Goal: Information Seeking & Learning: Learn about a topic

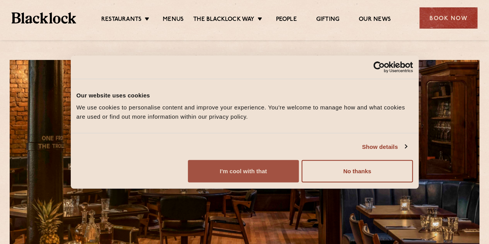
click at [299, 182] on button "I'm cool with that" at bounding box center [243, 171] width 111 height 22
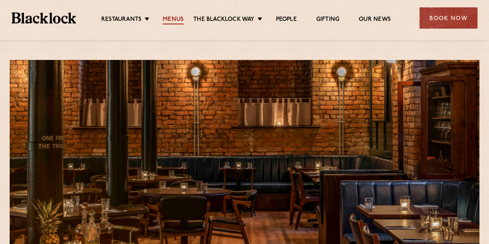
click at [167, 17] on link "Menus" at bounding box center [173, 20] width 21 height 8
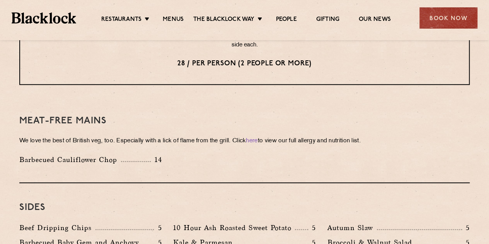
scroll to position [1082, 0]
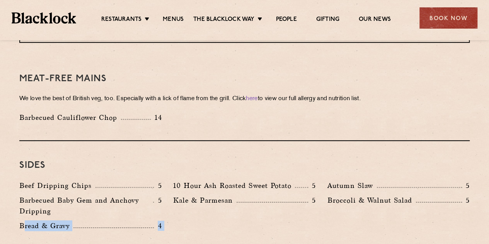
drag, startPoint x: 23, startPoint y: 208, endPoint x: 195, endPoint y: 239, distance: 174.6
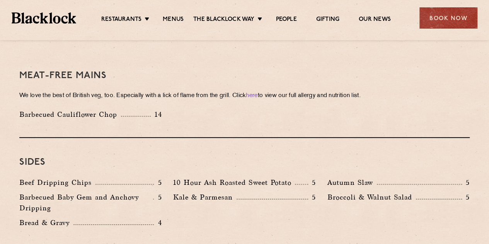
click at [188, 200] on div "Beef Dripping Chips 5 10 Hour Ash Roasted Sweet Potato 5 Autumn Slaw 5 Barbecue…" at bounding box center [245, 204] width 462 height 55
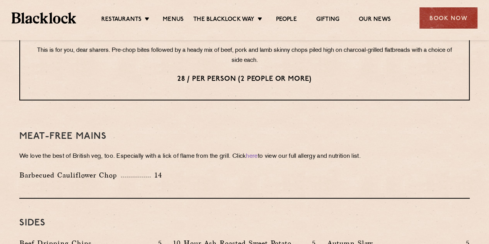
scroll to position [1011, 0]
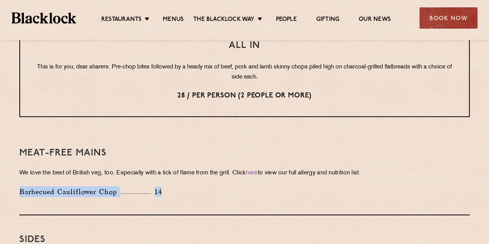
drag, startPoint x: 166, startPoint y: 169, endPoint x: 1, endPoint y: 157, distance: 166.1
click at [231, 183] on div "Meat-Free mains We love the best of British veg, too. Especially with a lick of…" at bounding box center [244, 172] width 450 height 87
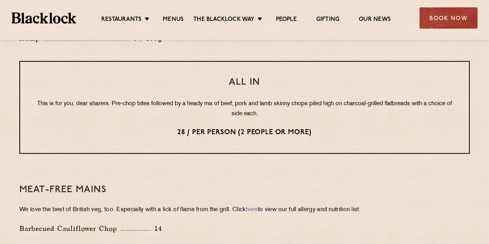
scroll to position [934, 0]
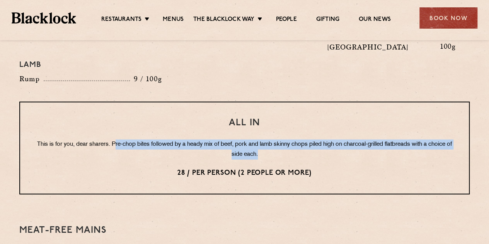
drag, startPoint x: 124, startPoint y: 122, endPoint x: 333, endPoint y: 130, distance: 209.9
click at [333, 139] on p "This is for you, dear sharers. Pre-chop bites followed by a heady mix of beef, …" at bounding box center [245, 149] width 418 height 20
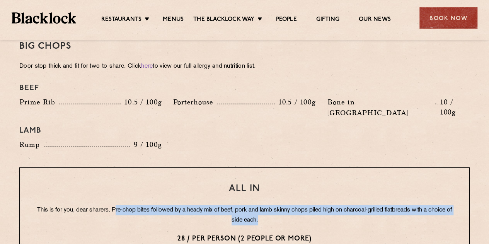
scroll to position [856, 0]
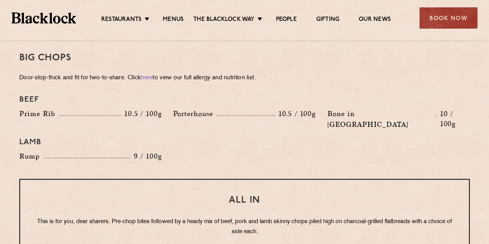
drag, startPoint x: 248, startPoint y: 145, endPoint x: 256, endPoint y: 135, distance: 12.6
click at [253, 141] on div "Big Chops Door-stop-thick and fit for two-to-share. Click here to view our full…" at bounding box center [244, 106] width 450 height 145
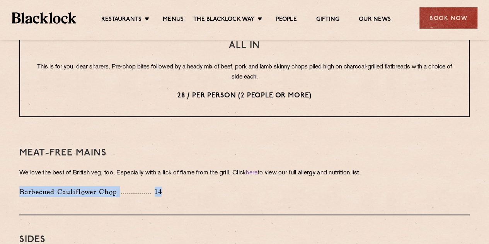
drag, startPoint x: 187, startPoint y: 163, endPoint x: 4, endPoint y: 162, distance: 182.7
click at [184, 186] on div "Barbecued Cauliflower Chop 14" at bounding box center [245, 193] width 462 height 15
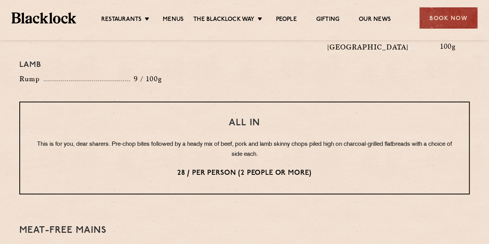
scroll to position [972, 0]
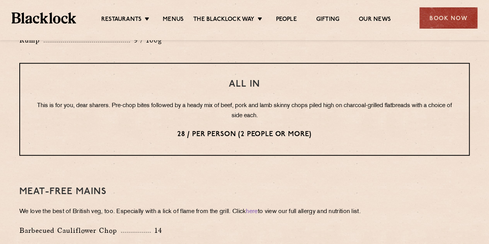
click at [299, 175] on div "Meat-Free mains We love the best of British veg, too. Especially with a lick of…" at bounding box center [244, 210] width 450 height 87
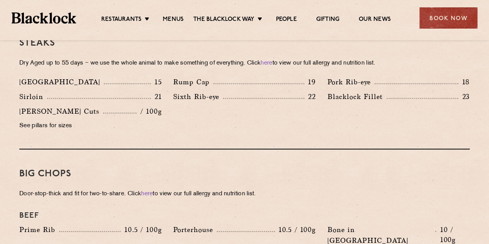
scroll to position [895, 0]
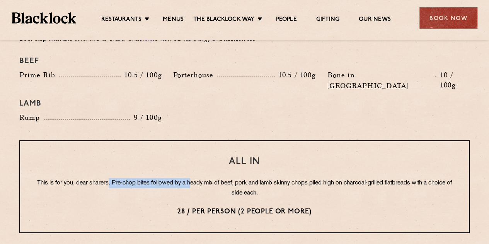
drag, startPoint x: 117, startPoint y: 161, endPoint x: 200, endPoint y: 160, distance: 83.1
click at [200, 178] on p "This is for you, dear sharers. Pre-chop bites followed by a heady mix of beef, …" at bounding box center [245, 188] width 418 height 20
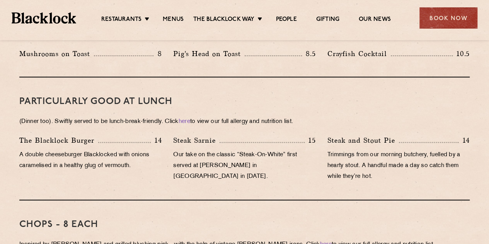
scroll to position [470, 0]
